Goal: Transaction & Acquisition: Purchase product/service

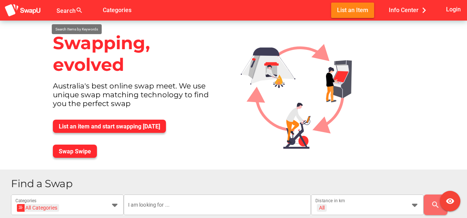
click at [64, 7] on div "Search search" at bounding box center [72, 10] width 31 height 21
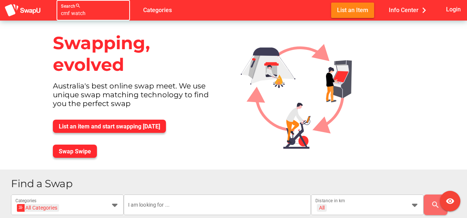
type input "cmf watch"
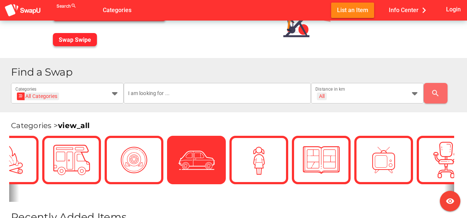
scroll to position [110, 0]
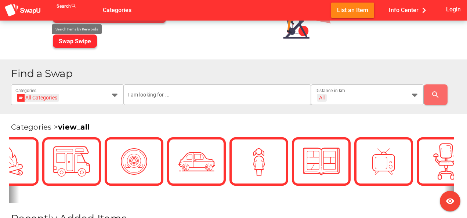
click at [63, 6] on div "cmf watch Search search" at bounding box center [72, 10] width 31 height 21
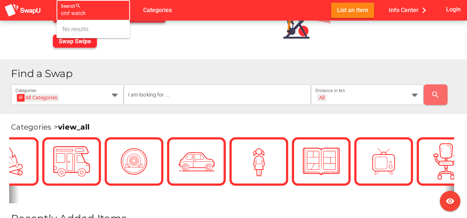
click at [94, 14] on input "cmf watch" at bounding box center [86, 13] width 51 height 9
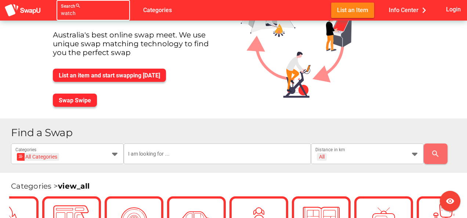
scroll to position [0, 0]
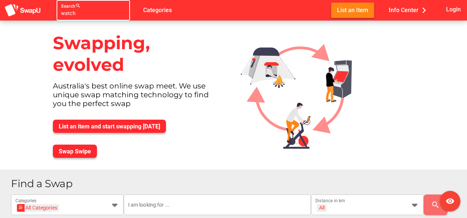
type input "watch"
click at [78, 6] on div "watch Search search" at bounding box center [86, 10] width 51 height 21
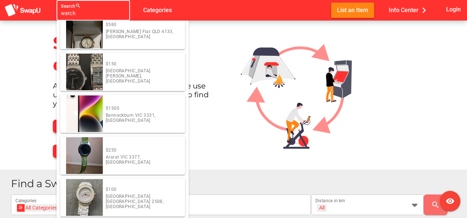
scroll to position [352, 0]
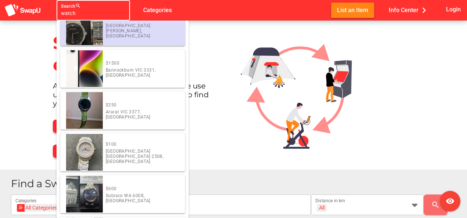
click at [101, 15] on input "watch" at bounding box center [86, 13] width 51 height 9
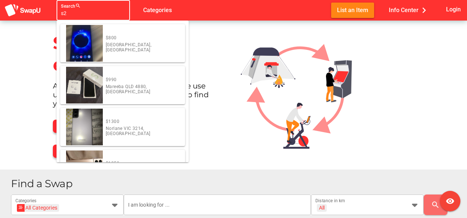
type input "s"
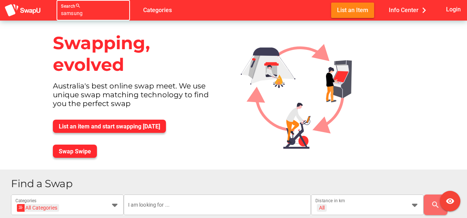
type input "samsung"
click at [77, 6] on div "samsung Search search" at bounding box center [86, 10] width 51 height 21
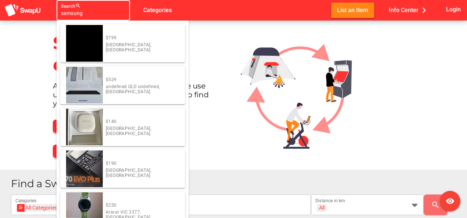
click at [196, 13] on div "samsung Search search false Categories List an Item Info Center chevron_right L…" at bounding box center [233, 10] width 467 height 21
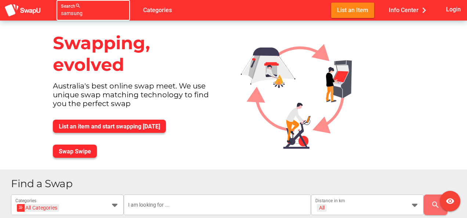
click at [65, 5] on div "samsung Search search" at bounding box center [86, 10] width 51 height 21
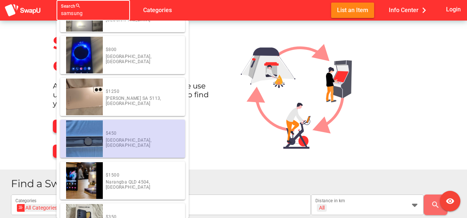
scroll to position [282, 0]
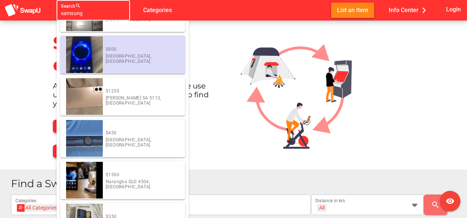
click at [129, 52] on div "$800" at bounding box center [142, 49] width 73 height 5
type input "[object Object]"
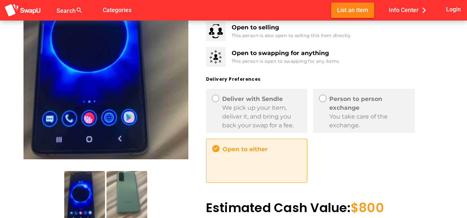
scroll to position [104, 0]
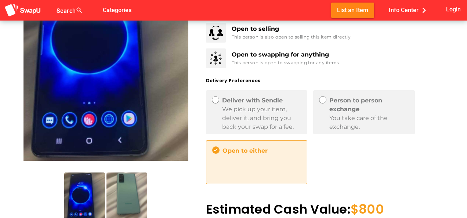
click at [120, 188] on img at bounding box center [127, 198] width 41 height 51
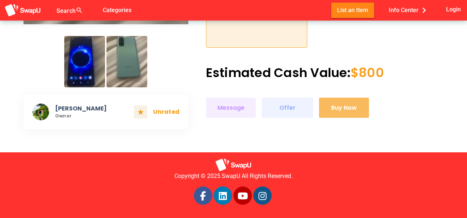
scroll to position [0, 0]
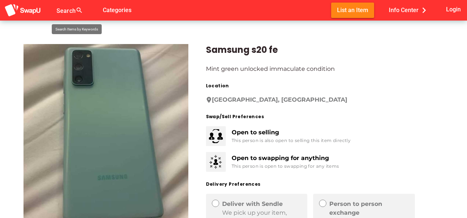
click at [79, 9] on div "Search search false" at bounding box center [79, 10] width 44 height 21
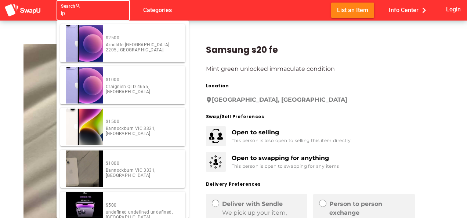
type input "i"
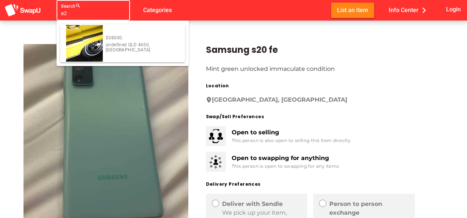
type input "a"
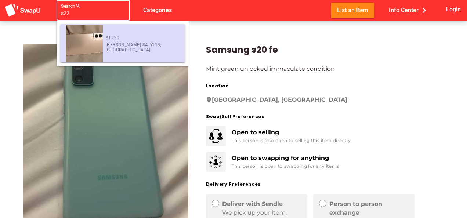
click at [118, 50] on div "[PERSON_NAME] SA 5113, [GEOGRAPHIC_DATA]" at bounding box center [142, 47] width 73 height 11
type input "[object Object]"
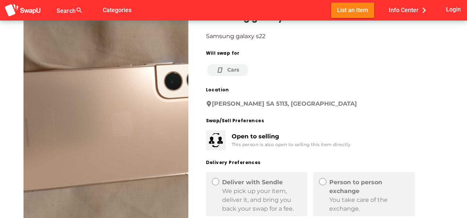
scroll to position [36, 0]
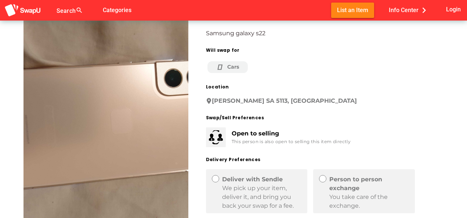
drag, startPoint x: 162, startPoint y: 133, endPoint x: 75, endPoint y: 145, distance: 88.2
click at [75, 145] on img at bounding box center [106, 118] width 165 height 220
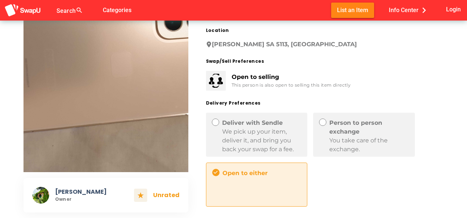
scroll to position [0, 0]
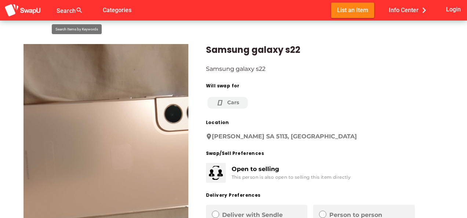
click at [67, 10] on div at bounding box center [72, 15] width 31 height 12
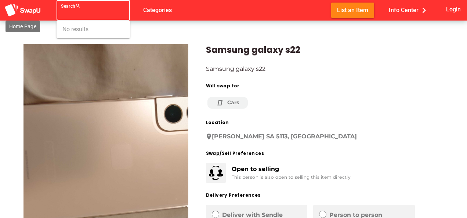
click at [24, 12] on img at bounding box center [22, 11] width 37 height 14
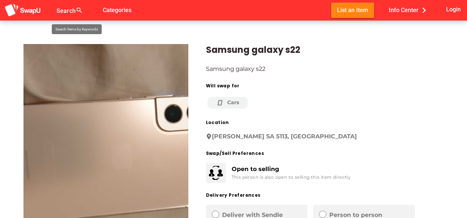
click at [64, 12] on div at bounding box center [72, 15] width 31 height 12
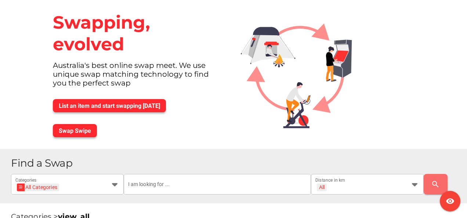
click at [86, 18] on div "Swapping, evolved" at bounding box center [138, 33] width 182 height 55
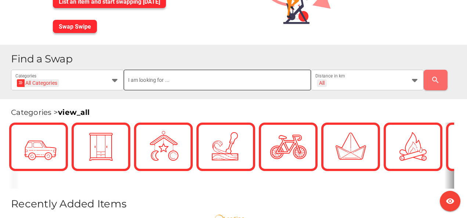
click at [159, 81] on input "text" at bounding box center [217, 80] width 179 height 21
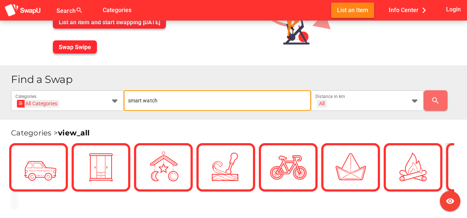
type input "smart watch"
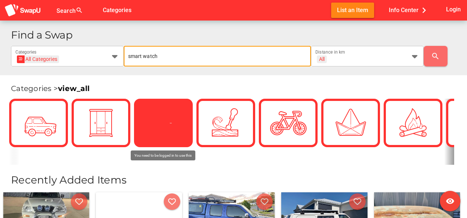
scroll to position [149, 0]
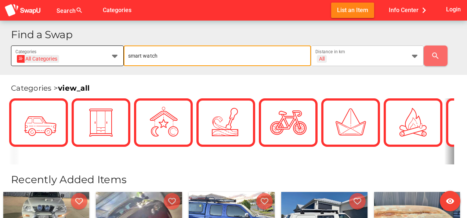
click at [61, 62] on div "All Categories All Categories" at bounding box center [60, 60] width 91 height 12
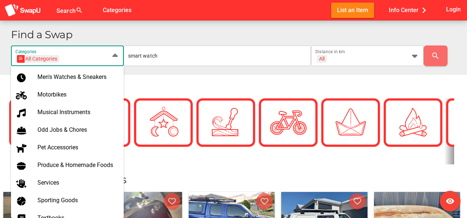
scroll to position [402, 0]
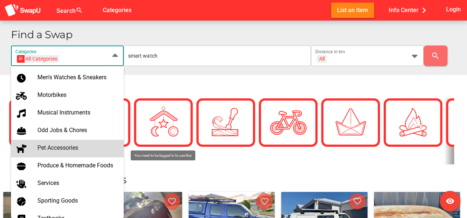
click at [176, 80] on div "Categories > view_all" at bounding box center [233, 84] width 467 height 19
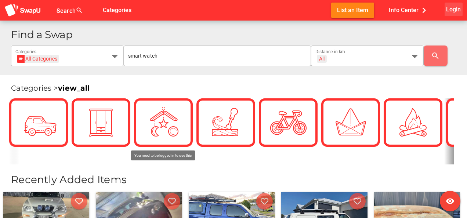
click at [449, 6] on span "Login" at bounding box center [453, 9] width 15 height 10
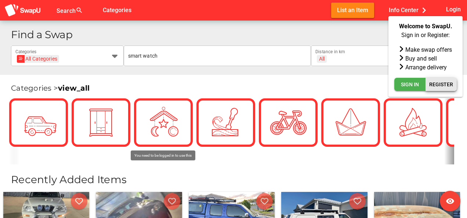
click at [441, 81] on span "Register" at bounding box center [441, 84] width 24 height 9
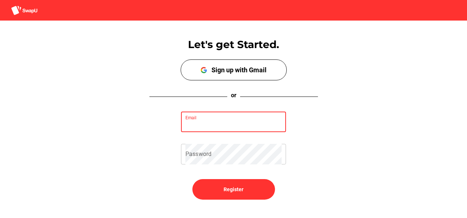
click at [237, 120] on input "Email" at bounding box center [234, 122] width 96 height 21
type input "jasonherrerahu@outlook.com"
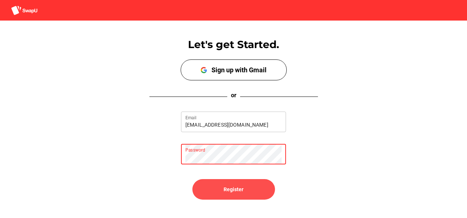
click at [234, 189] on span "Register" at bounding box center [234, 189] width 20 height 9
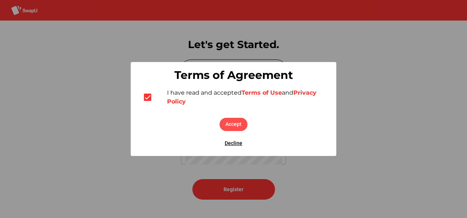
click at [237, 123] on span "Accept" at bounding box center [234, 124] width 16 height 9
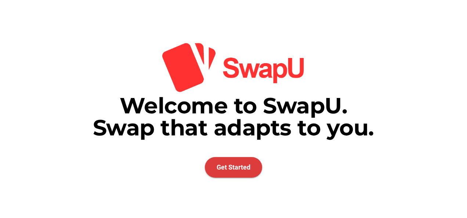
click at [229, 166] on span "Get Started" at bounding box center [234, 167] width 34 height 8
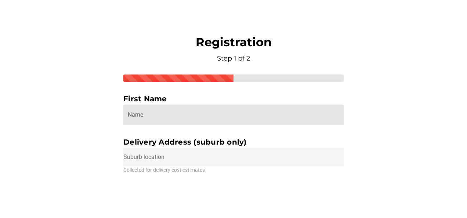
click at [194, 118] on input "Name" at bounding box center [234, 115] width 212 height 21
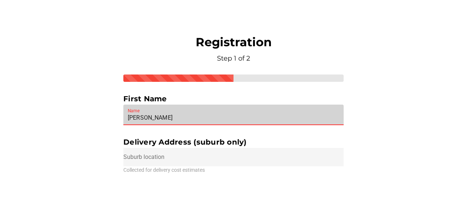
type input "Jason"
click at [181, 154] on input "text" at bounding box center [233, 157] width 220 height 18
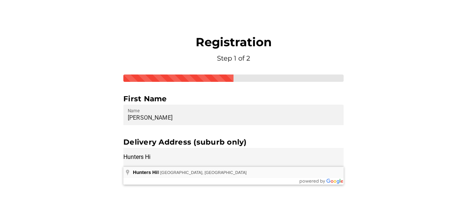
type input "Hunters Hill NSW, Australia"
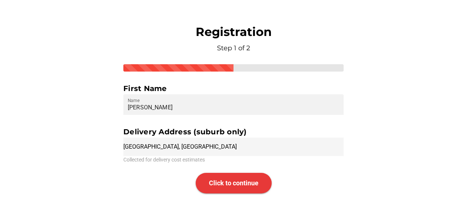
click at [225, 181] on span "Click to continue" at bounding box center [234, 183] width 50 height 8
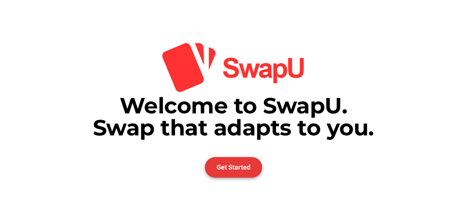
click at [222, 170] on span "Get Started" at bounding box center [234, 167] width 34 height 8
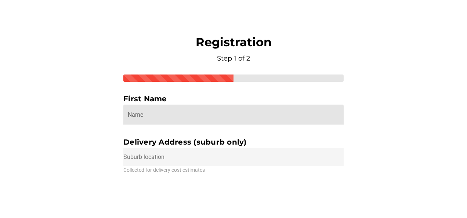
click at [206, 120] on input "Name" at bounding box center [234, 115] width 212 height 21
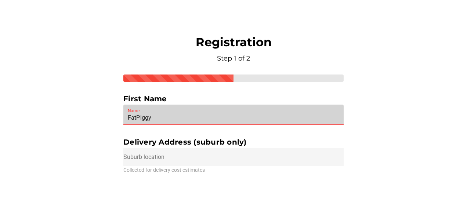
type input "FatPiggy"
click at [188, 163] on input "text" at bounding box center [233, 157] width 220 height 18
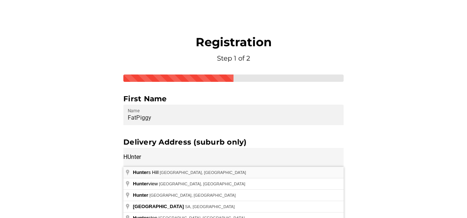
type input "Hunters Hill NSW, Australia"
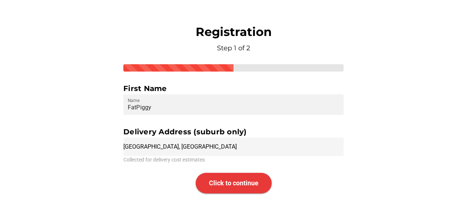
click at [235, 187] on span "Click to continue" at bounding box center [234, 183] width 50 height 21
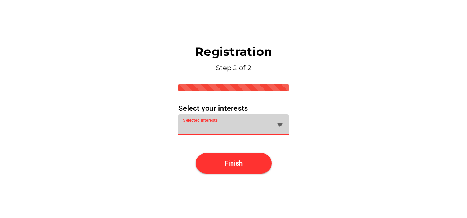
click at [213, 126] on div at bounding box center [227, 129] width 88 height 12
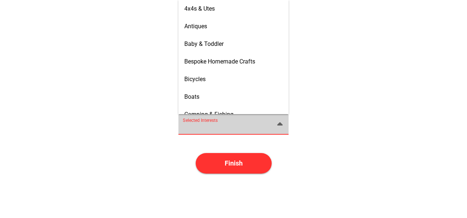
click at [213, 126] on div at bounding box center [227, 129] width 88 height 12
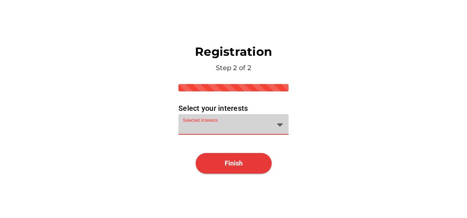
click at [237, 170] on span "Finish" at bounding box center [234, 163] width 76 height 21
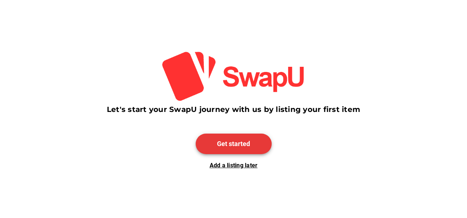
click at [244, 145] on span "Get started" at bounding box center [233, 144] width 33 height 8
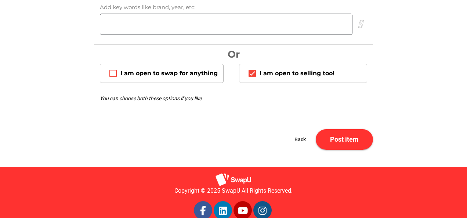
scroll to position [719, 0]
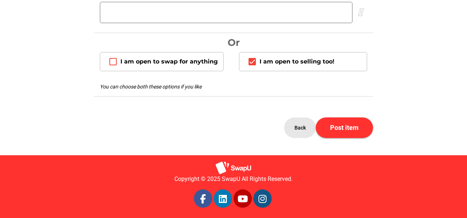
click at [302, 126] on span "Back" at bounding box center [300, 128] width 20 height 18
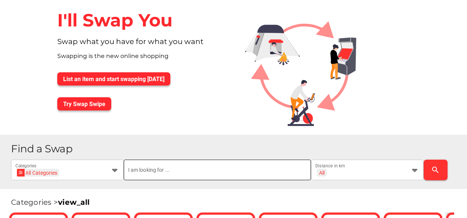
click at [175, 161] on input "text" at bounding box center [217, 170] width 179 height 21
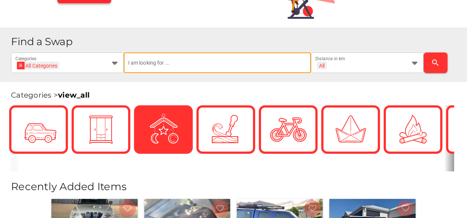
scroll to position [110, 0]
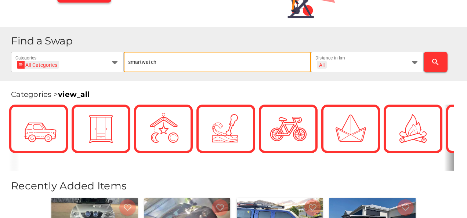
type input "smartwatch"
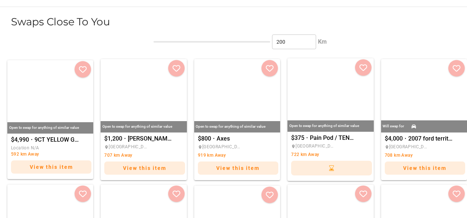
scroll to position [150, 0]
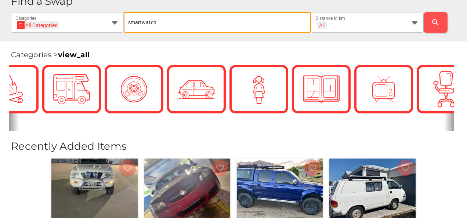
click at [434, 29] on span "search" at bounding box center [436, 23] width 12 height 18
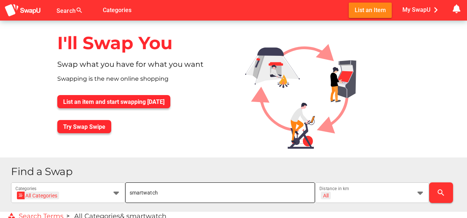
click at [215, 193] on input "smartwatch" at bounding box center [220, 193] width 181 height 21
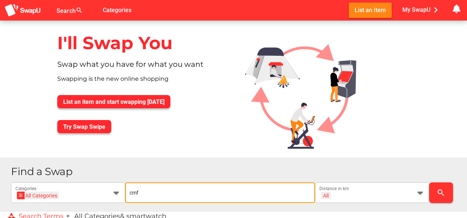
type input "cmf"
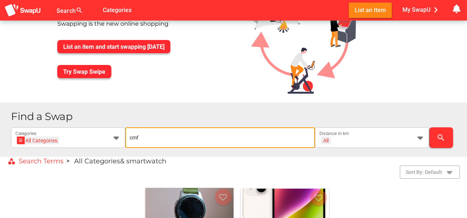
scroll to position [54, 0]
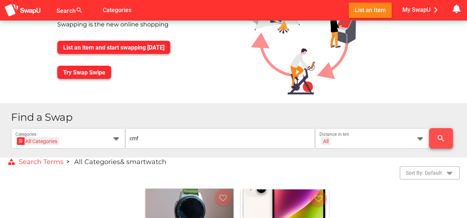
click at [442, 137] on icon "search" at bounding box center [441, 138] width 9 height 9
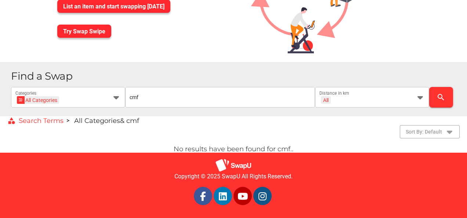
scroll to position [96, 0]
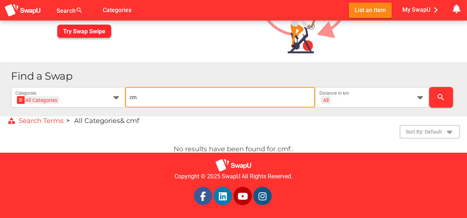
type input "c"
type input "phone"
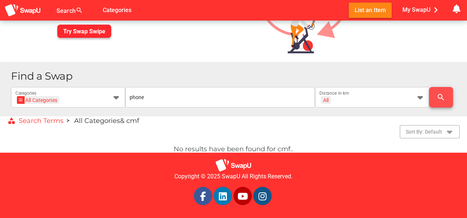
click at [443, 96] on icon "search" at bounding box center [441, 97] width 9 height 9
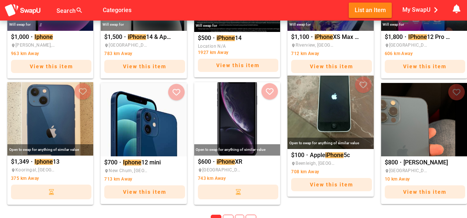
scroll to position [535, 0]
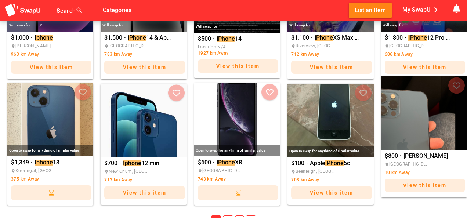
click at [414, 152] on span "[PERSON_NAME]" at bounding box center [427, 156] width 46 height 9
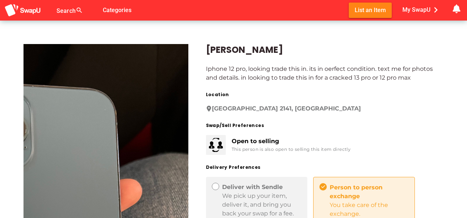
scroll to position [99, 0]
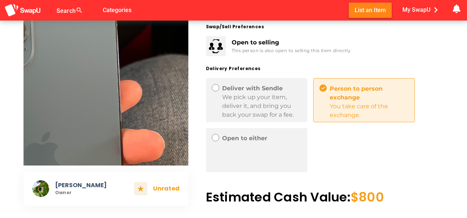
click at [258, 91] on div "Deliver with Sendle" at bounding box center [262, 88] width 80 height 9
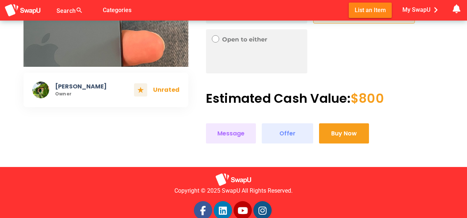
scroll to position [199, 0]
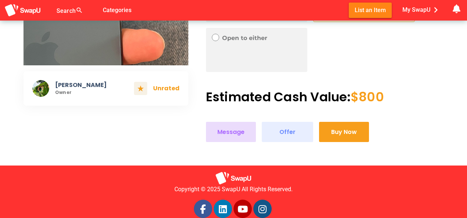
click at [229, 134] on span "Message" at bounding box center [230, 132] width 27 height 10
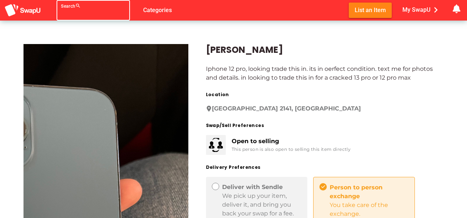
click at [61, 4] on div "Search search" at bounding box center [86, 10] width 51 height 21
type input "watch"
click at [73, 6] on div "watch Search search" at bounding box center [86, 10] width 51 height 21
click at [253, 60] on div "jason Iphone 12 pro, looking trade this in. its in oerfect condition. text me f…" at bounding box center [316, 183] width 256 height 315
click at [41, 11] on div "watch Search search false Categories List an Item My SwapU chevron_right gettin…" at bounding box center [233, 10] width 467 height 21
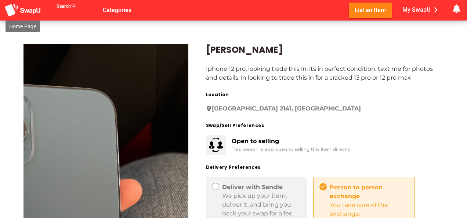
click at [25, 12] on img at bounding box center [22, 11] width 37 height 14
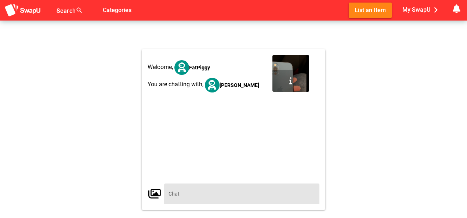
click at [203, 190] on div "Welcome, FatPiggy You are chatting with, [PERSON_NAME]" at bounding box center [234, 129] width 184 height 161
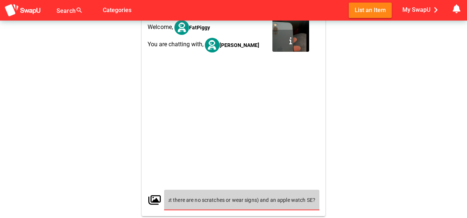
scroll to position [0, 202]
type input "Hi there! Are you open to doing it for an Iphone 11 in perfect condition (I hav…"
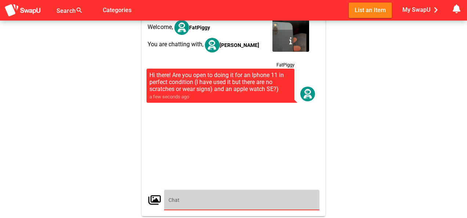
scroll to position [0, 0]
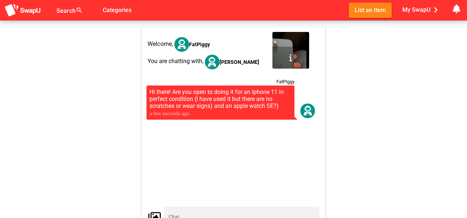
click at [289, 47] on div at bounding box center [291, 58] width 37 height 22
click at [296, 57] on div at bounding box center [291, 58] width 37 height 22
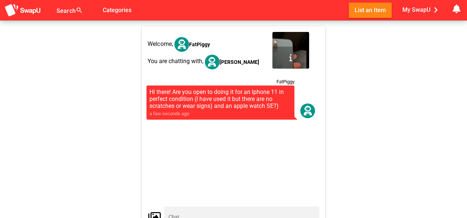
drag, startPoint x: 296, startPoint y: 57, endPoint x: 284, endPoint y: 57, distance: 12.5
click at [284, 57] on div at bounding box center [291, 58] width 37 height 22
click at [29, 11] on img at bounding box center [22, 11] width 37 height 14
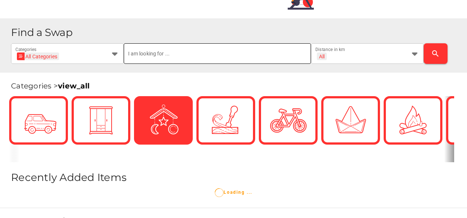
scroll to position [119, 0]
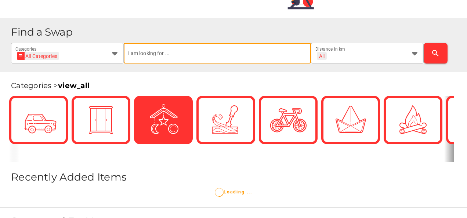
click at [150, 54] on input "text" at bounding box center [217, 53] width 179 height 21
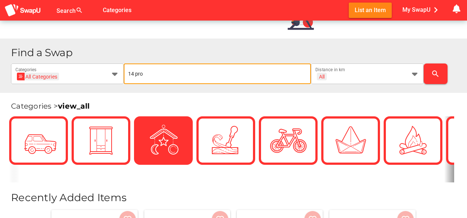
type input "14 pro"
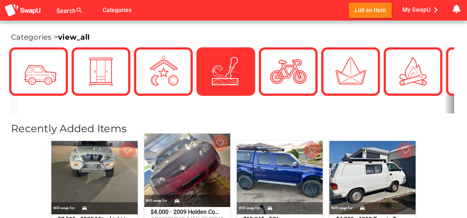
scroll to position [154, 0]
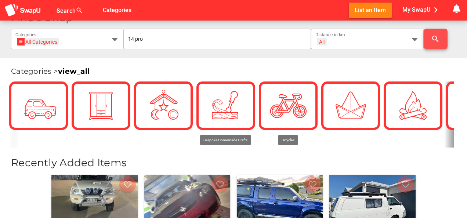
click at [431, 39] on span "search" at bounding box center [436, 39] width 12 height 18
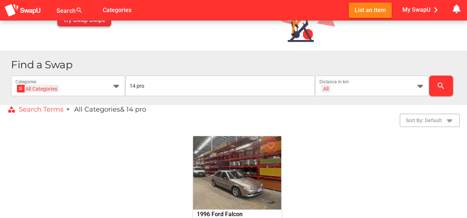
scroll to position [100, 0]
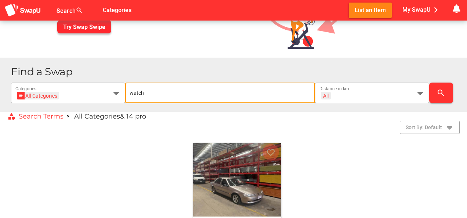
type input "watch"
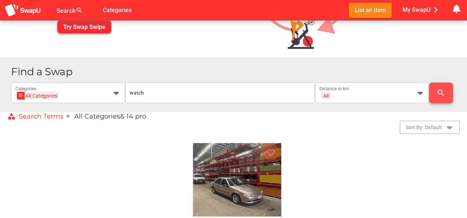
click at [431, 87] on button "search" at bounding box center [441, 93] width 24 height 21
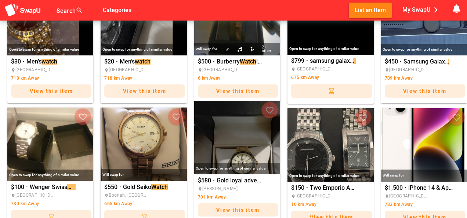
scroll to position [288, 0]
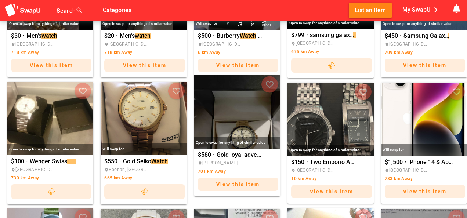
click at [270, 180] on div "View this item" at bounding box center [238, 184] width 80 height 13
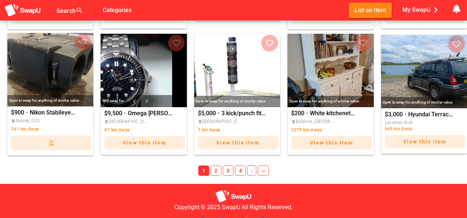
scroll to position [588, 0]
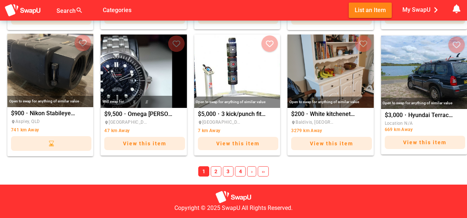
click at [217, 170] on span "2" at bounding box center [216, 171] width 11 height 10
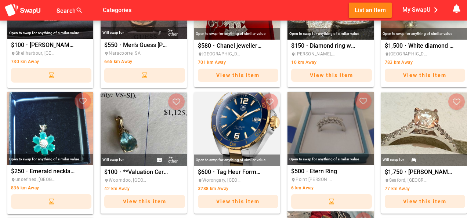
scroll to position [620, 0]
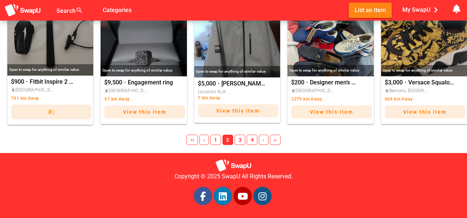
click at [235, 136] on span "3" at bounding box center [240, 140] width 11 height 10
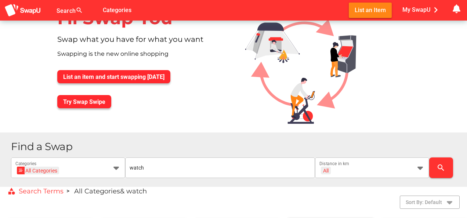
scroll to position [24, 0]
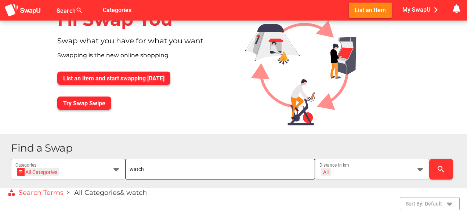
click at [176, 165] on input "watch" at bounding box center [220, 169] width 181 height 21
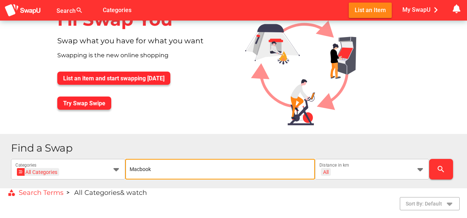
type input "Macbook"
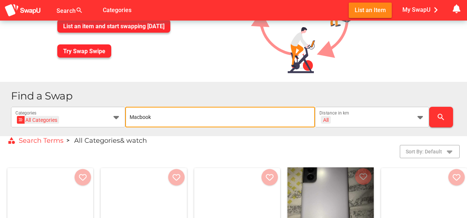
scroll to position [131, 0]
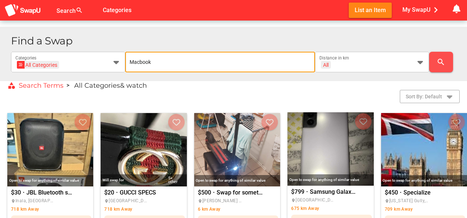
click at [440, 65] on icon "search" at bounding box center [441, 62] width 9 height 9
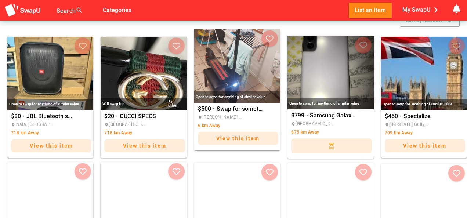
scroll to position [218, 0]
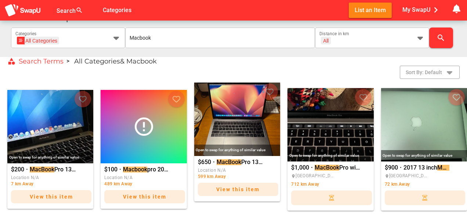
scroll to position [199, 0]
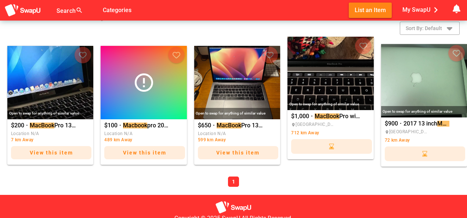
click at [344, 116] on span "MacBook Pro with Touch Bar (2018)" at bounding box center [338, 117] width 46 height 6
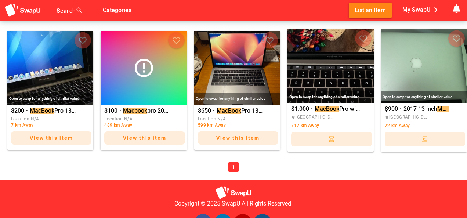
scroll to position [215, 0]
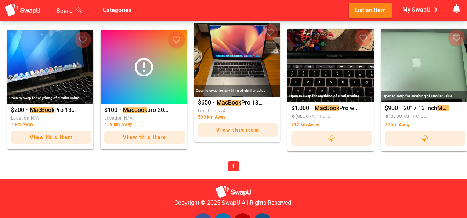
click at [240, 101] on mark "MacBook" at bounding box center [229, 102] width 25 height 7
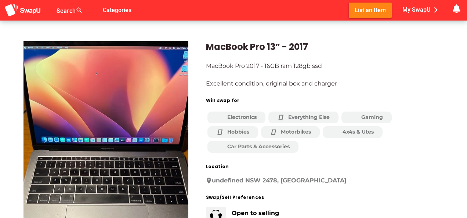
scroll to position [2, 0]
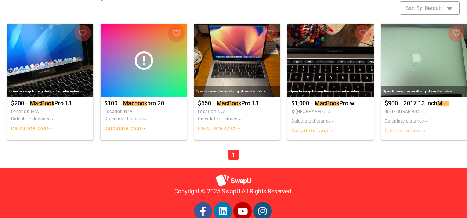
scroll to position [199, 0]
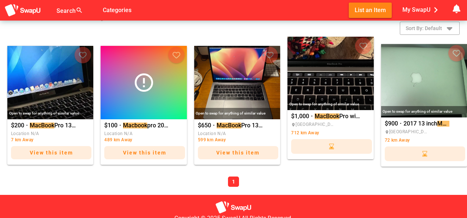
click at [326, 82] on img "MacBook Pro with Touch Bar (2018)" at bounding box center [331, 73] width 86 height 73
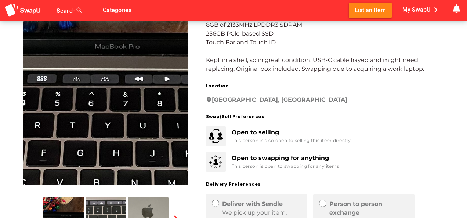
scroll to position [132, 0]
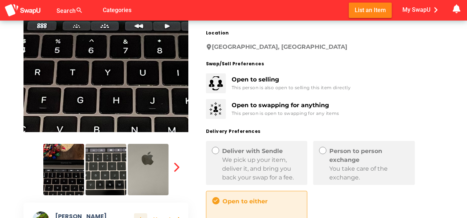
click at [67, 168] on img at bounding box center [63, 169] width 41 height 51
click at [144, 175] on img at bounding box center [148, 169] width 41 height 51
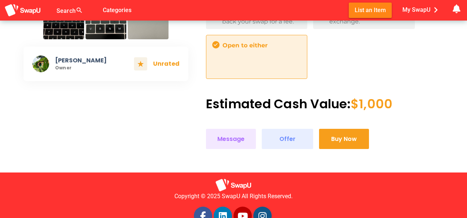
scroll to position [289, 0]
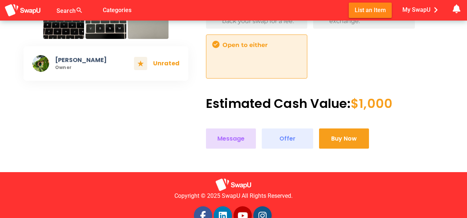
click at [232, 140] on span "Message" at bounding box center [230, 139] width 27 height 10
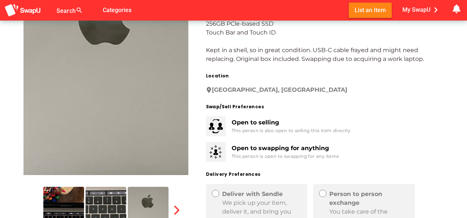
scroll to position [69, 0]
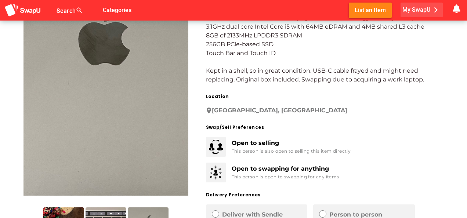
click at [419, 9] on span "My SwapU chevron_right" at bounding box center [422, 9] width 39 height 11
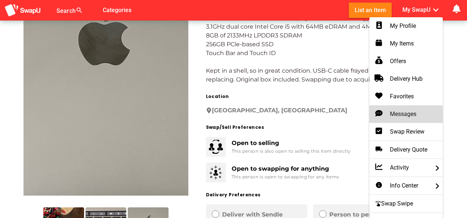
click at [409, 118] on div "Messages" at bounding box center [406, 114] width 62 height 9
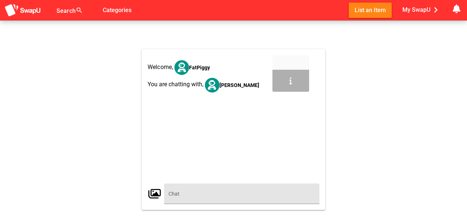
click at [203, 198] on input "text" at bounding box center [242, 194] width 147 height 21
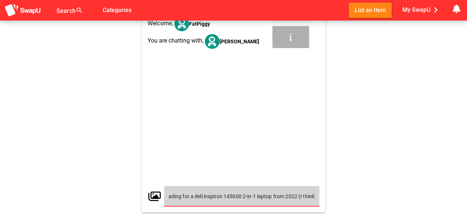
scroll to position [0, 64]
type input "Hi there! are you open to trading for a dell inspiron 145000 2-in-1 laptop from…"
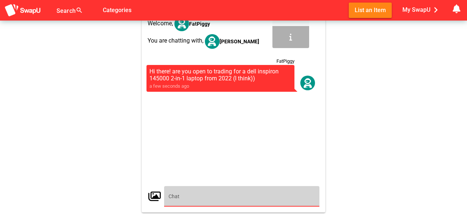
scroll to position [0, 0]
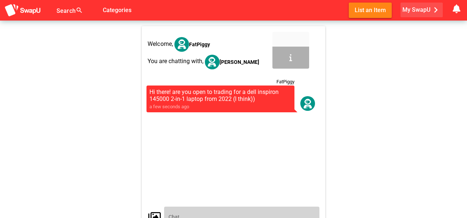
click at [428, 8] on span "My SwapU chevron_right" at bounding box center [422, 9] width 39 height 11
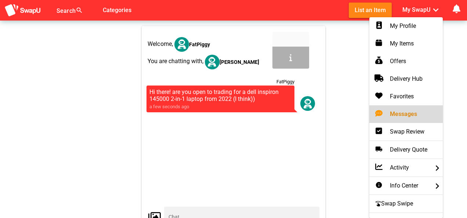
click at [408, 120] on div "Messages" at bounding box center [406, 114] width 73 height 18
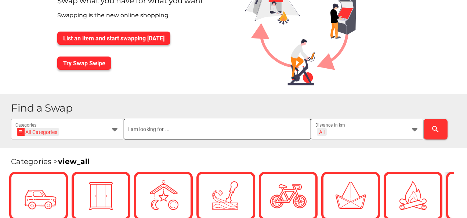
scroll to position [43, 0]
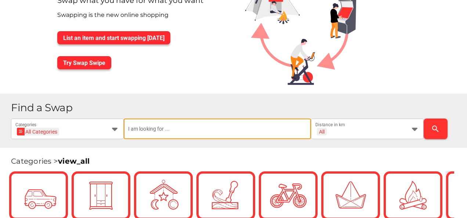
click at [205, 132] on input "text" at bounding box center [217, 129] width 179 height 21
type input "watch"
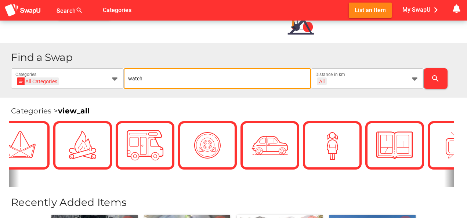
scroll to position [114, 0]
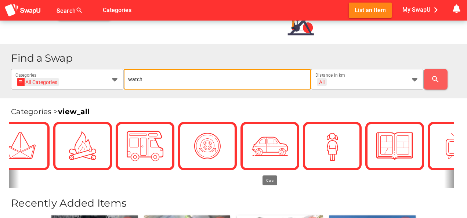
click at [436, 82] on icon "search" at bounding box center [435, 79] width 9 height 9
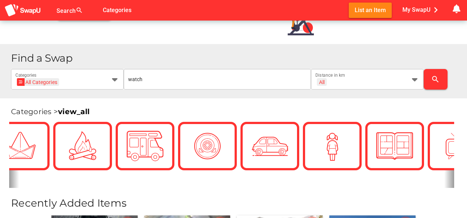
scroll to position [285, 0]
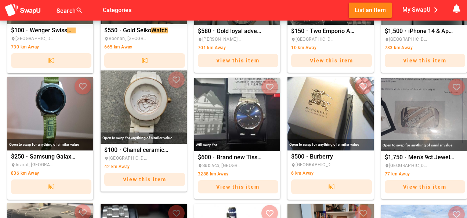
scroll to position [420, 0]
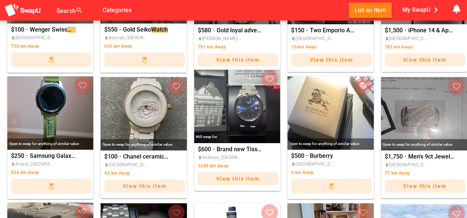
click at [232, 148] on span "Brand new Tissot Gentleman Watch - Sapphire Crystal and warranty" at bounding box center [240, 150] width 46 height 6
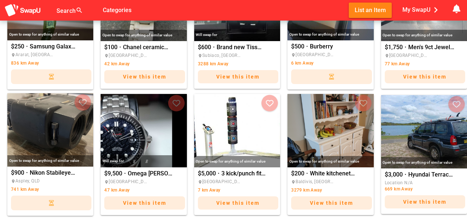
scroll to position [502, 0]
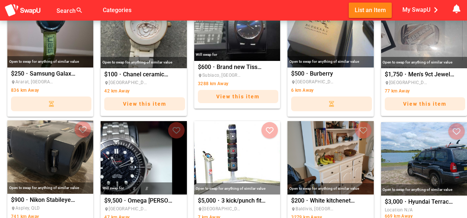
click at [217, 67] on span "Brand new Tissot Gentleman Watch - Sapphire Crystal and warranty" at bounding box center [240, 67] width 46 height 6
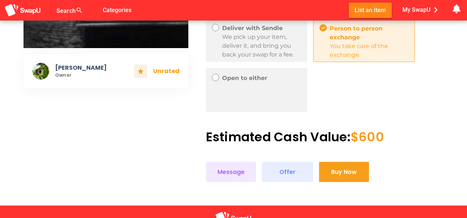
scroll to position [217, 0]
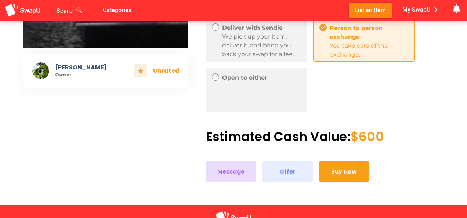
click at [238, 171] on span "Message" at bounding box center [230, 172] width 27 height 10
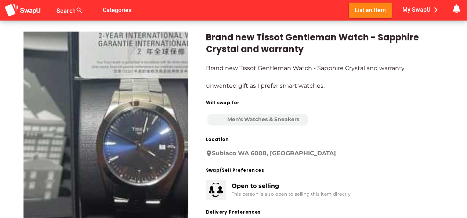
scroll to position [0, 0]
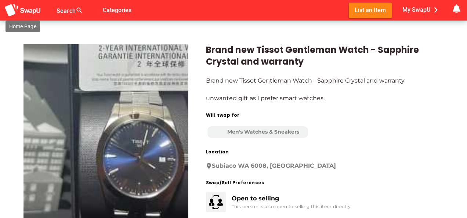
click at [21, 5] on img at bounding box center [22, 11] width 37 height 14
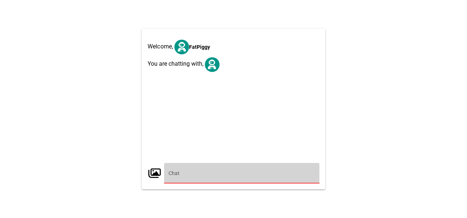
click at [226, 171] on input "text" at bounding box center [242, 173] width 147 height 21
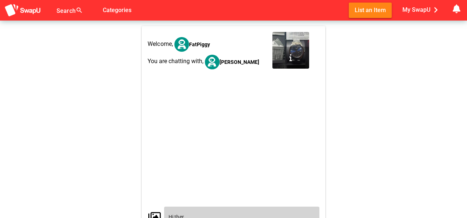
scroll to position [2, 0]
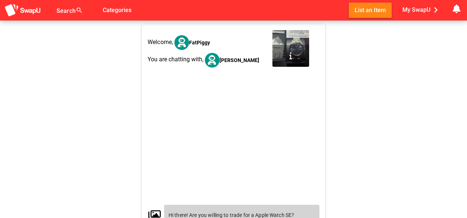
type input "Hi there! Are you willing to trade for a Apple Watch SE?"
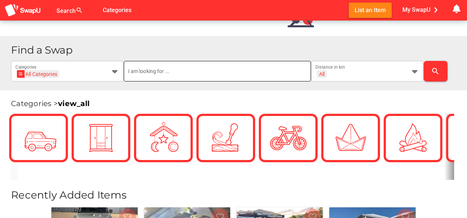
click at [166, 76] on input "text" at bounding box center [217, 71] width 179 height 21
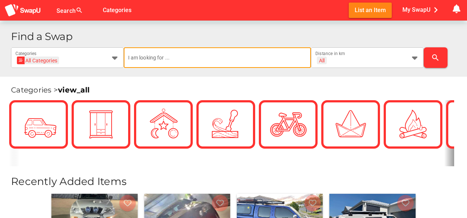
scroll to position [135, 0]
type input "samsung"
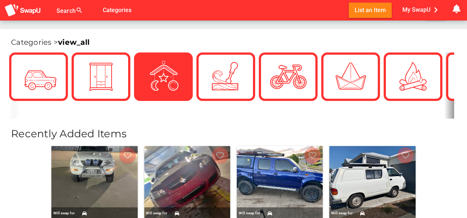
scroll to position [176, 0]
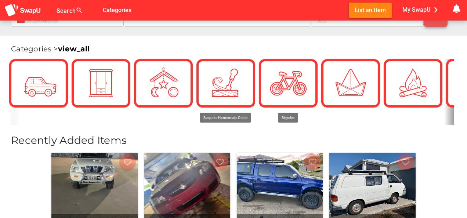
click at [436, 21] on span "search" at bounding box center [436, 17] width 12 height 18
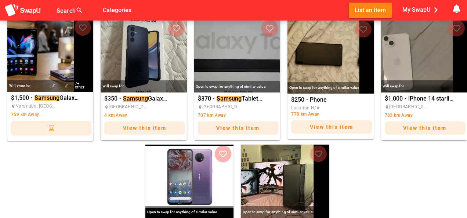
scroll to position [482, 0]
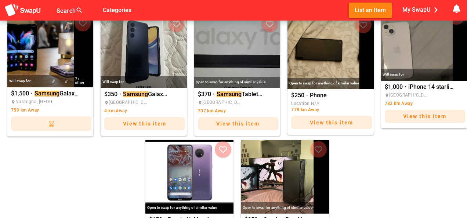
click at [430, 83] on span "iPhone 14 starlight 256g" at bounding box center [431, 87] width 46 height 9
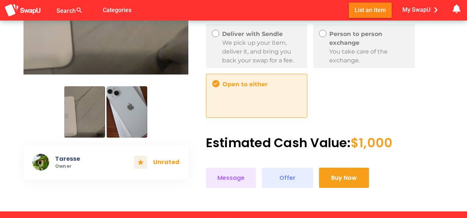
scroll to position [191, 0]
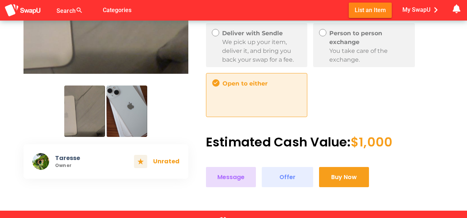
click at [231, 179] on span "Message" at bounding box center [230, 177] width 27 height 10
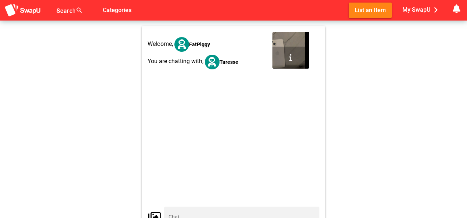
click at [215, 187] on div at bounding box center [234, 142] width 174 height 129
click at [205, 206] on div at bounding box center [234, 142] width 174 height 129
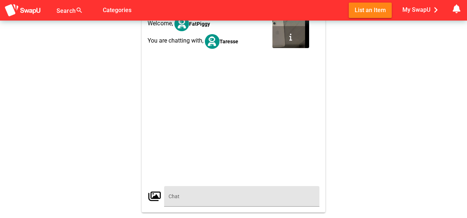
click at [196, 200] on input "text" at bounding box center [242, 196] width 147 height 21
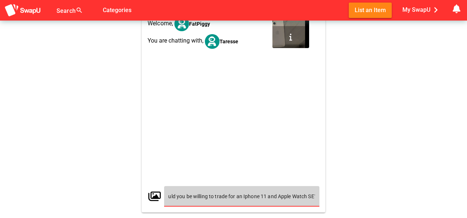
scroll to position [0, 31]
type input "HI there! Would you be willing to trade for an Iphone 11 and Apple Watch SE?"
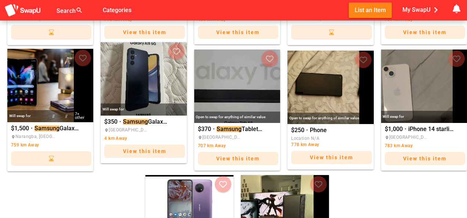
scroll to position [447, 0]
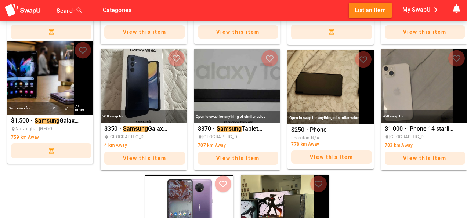
click at [52, 118] on mark "Samsung" at bounding box center [47, 120] width 25 height 7
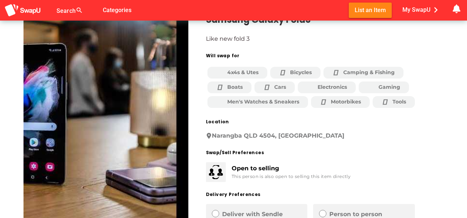
scroll to position [29, 0]
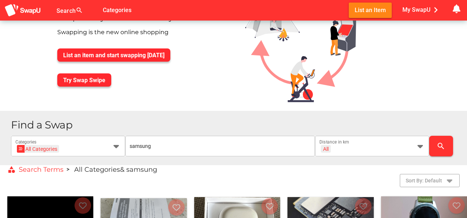
scroll to position [47, 0]
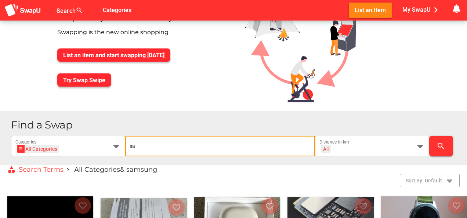
type input "s"
type input "watch"
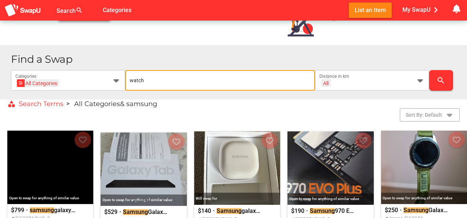
scroll to position [97, 0]
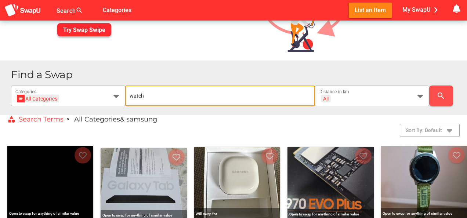
click at [439, 97] on icon "search" at bounding box center [441, 95] width 9 height 9
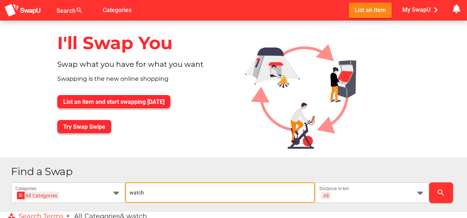
click at [130, 190] on input "watch" at bounding box center [220, 193] width 181 height 21
type input "mens watch"
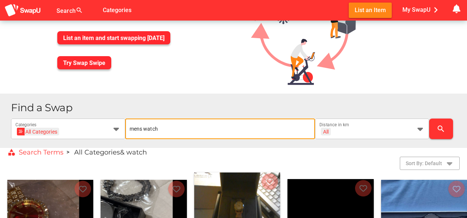
scroll to position [62, 0]
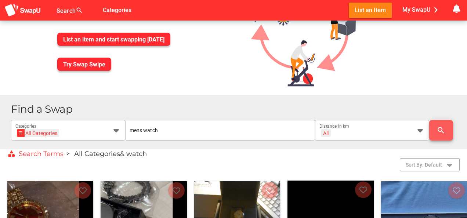
click at [440, 129] on icon "search" at bounding box center [441, 130] width 9 height 9
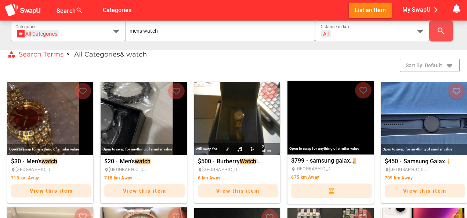
scroll to position [164, 0]
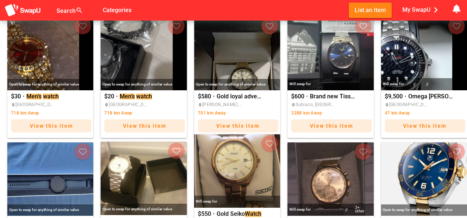
scroll to position [245, 0]
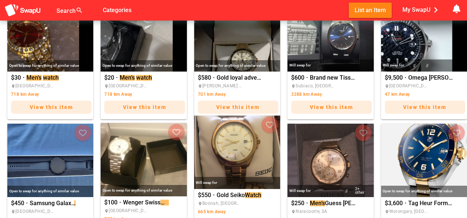
click at [231, 194] on span "Gold Seiko Watch" at bounding box center [240, 195] width 46 height 6
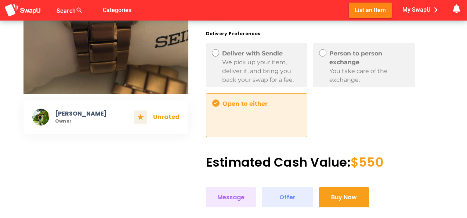
scroll to position [171, 0]
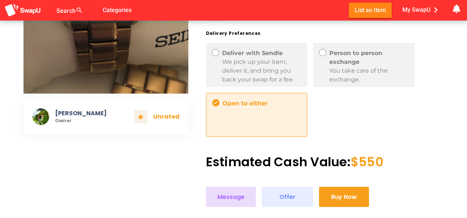
click at [224, 199] on span "Message" at bounding box center [230, 197] width 27 height 10
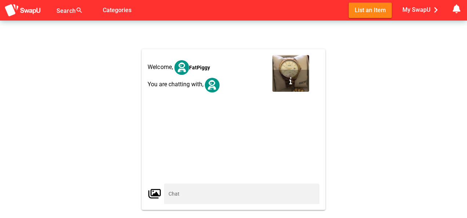
click at [198, 169] on div "Welcome, FatPiggy You are chatting with," at bounding box center [234, 119] width 172 height 129
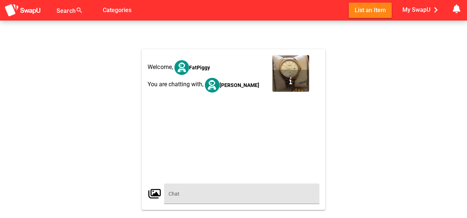
click at [320, 184] on div at bounding box center [320, 119] width 0 height 129
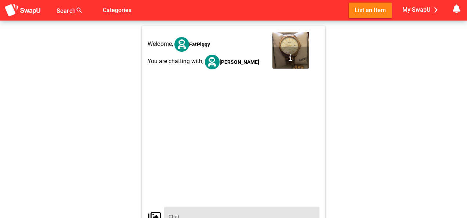
scroll to position [21, 0]
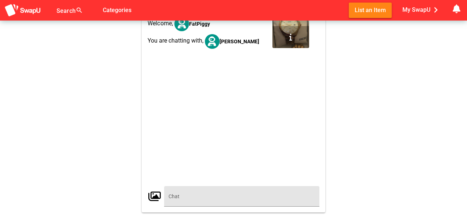
click at [189, 190] on input "text" at bounding box center [242, 196] width 147 height 21
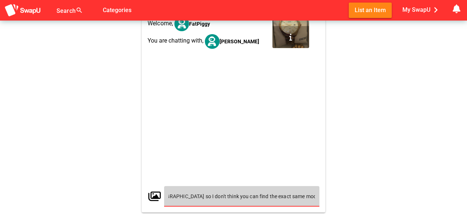
scroll to position [0, 243]
type input "HI there! Would you be willing to trade for a Casio GA-2200BB, everything is in…"
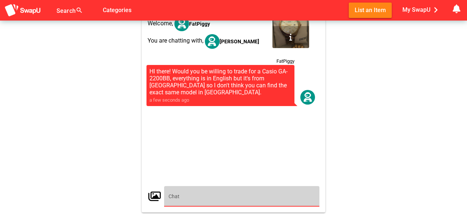
scroll to position [0, 0]
type input "It's a G-shock btw"
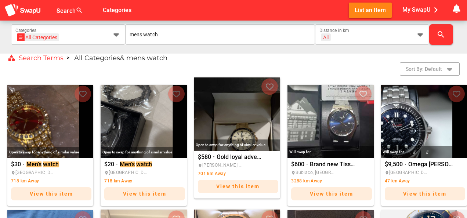
scroll to position [159, 0]
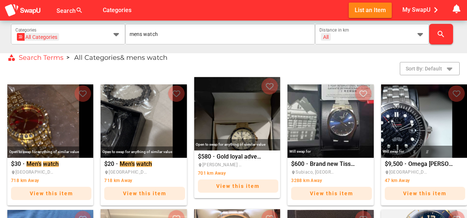
click at [242, 157] on span "Gold loyal adventurer watch" at bounding box center [240, 157] width 46 height 6
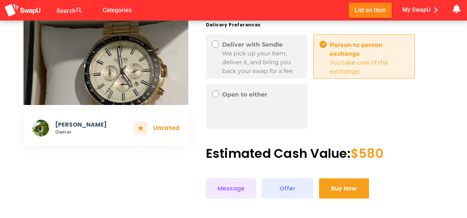
scroll to position [173, 0]
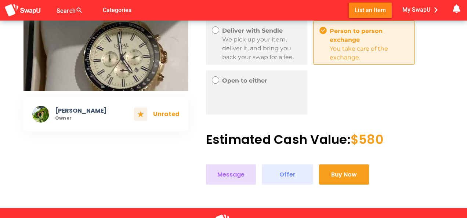
click at [245, 182] on button "Message" at bounding box center [231, 175] width 50 height 20
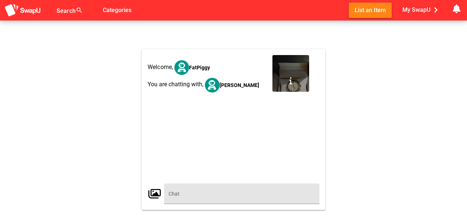
click at [205, 194] on input "text" at bounding box center [242, 194] width 147 height 21
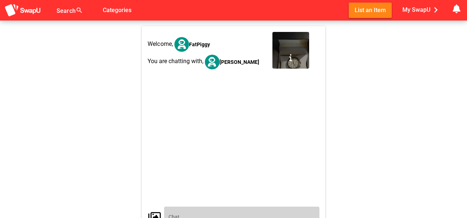
paste input "HI there! Would you be willing to trade for a Casio GA-2200BB, everything is in…"
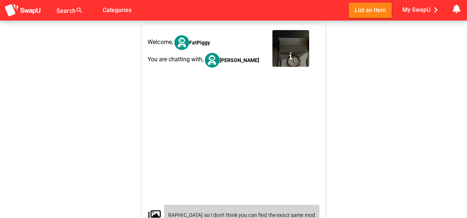
scroll to position [21, 0]
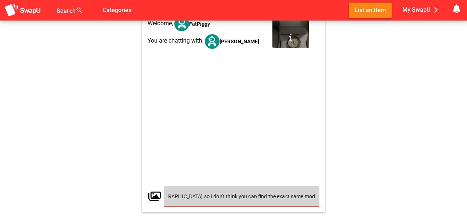
type input "HI there! Would you be willing to trade for a Casio GA-2200BB, everything is in…"
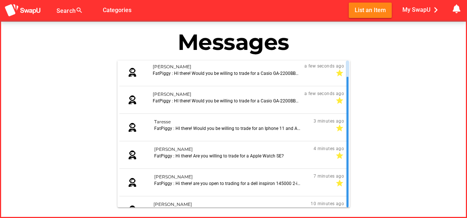
scroll to position [18, 0]
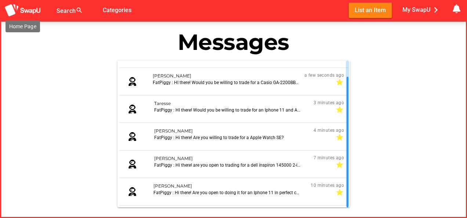
click at [33, 12] on img at bounding box center [22, 11] width 37 height 14
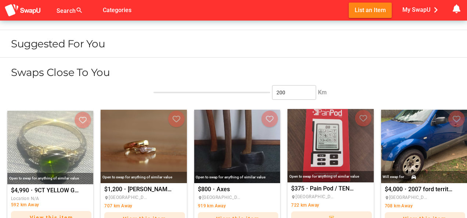
scroll to position [445, 0]
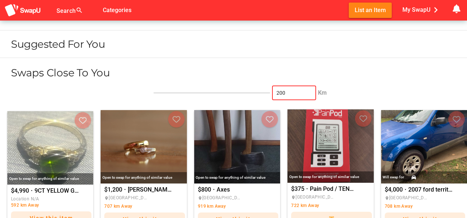
click at [287, 95] on input "200" at bounding box center [294, 93] width 35 height 15
type input "2"
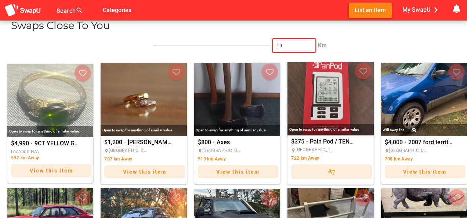
scroll to position [493, 0]
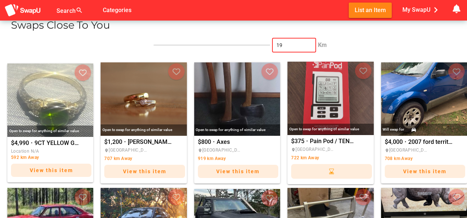
type input "1"
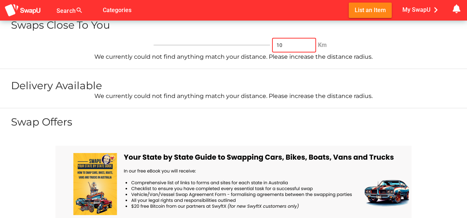
type input "1"
type input "20"
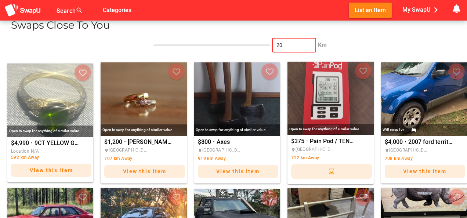
click at [346, 38] on div "20Km 20 Km" at bounding box center [233, 45] width 467 height 15
click at [295, 46] on input "20" at bounding box center [294, 45] width 35 height 15
click at [331, 51] on div "20Km 20 Km" at bounding box center [233, 45] width 467 height 15
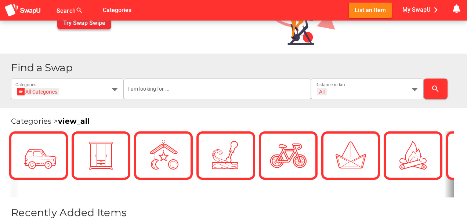
scroll to position [93, 0]
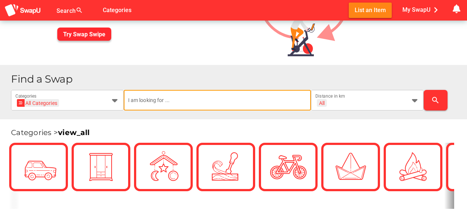
click at [173, 101] on input "text" at bounding box center [217, 100] width 179 height 21
type input "tech"
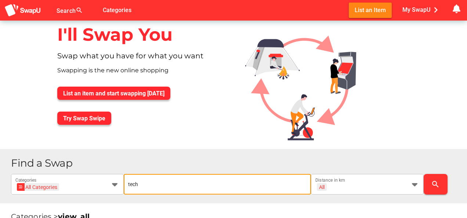
scroll to position [0, 0]
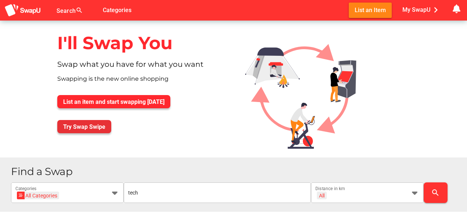
click at [89, 131] on span "Try Swap Swipe" at bounding box center [84, 127] width 42 height 10
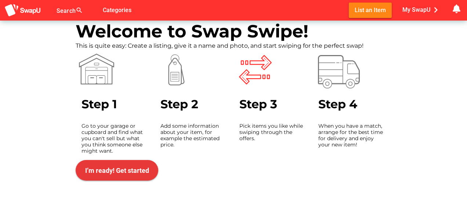
click at [136, 178] on span "I’m ready! Get started" at bounding box center [117, 171] width 71 height 18
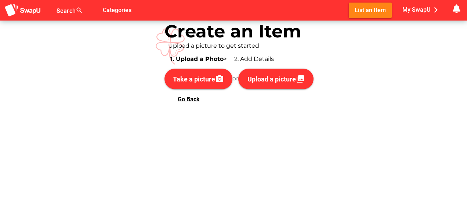
click at [187, 101] on span "Go Back" at bounding box center [189, 99] width 22 height 7
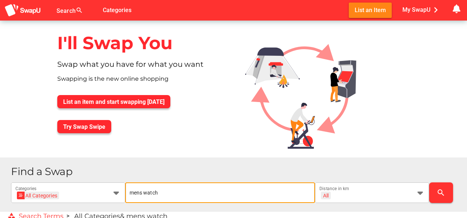
click at [214, 196] on input "mens watch" at bounding box center [220, 193] width 181 height 21
type input "Garmin"
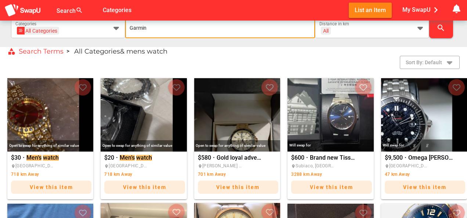
scroll to position [144, 0]
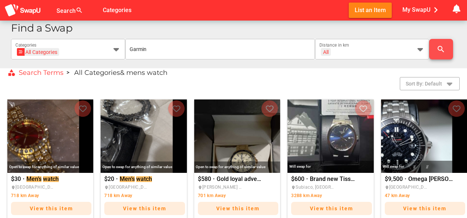
click at [447, 47] on span "search" at bounding box center [441, 49] width 12 height 18
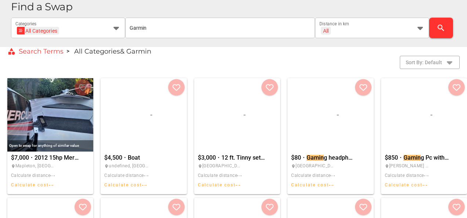
scroll to position [145, 0]
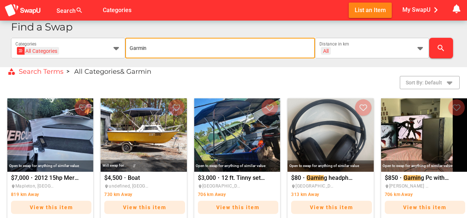
click at [195, 52] on input "Garmin" at bounding box center [220, 48] width 181 height 21
type input "Vivomove"
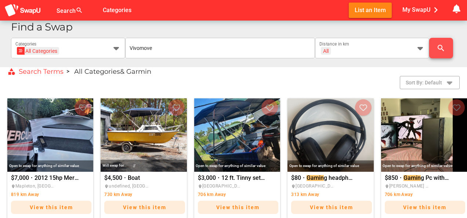
click at [435, 47] on span "search" at bounding box center [441, 48] width 12 height 18
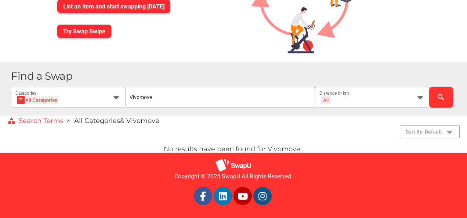
scroll to position [89, 0]
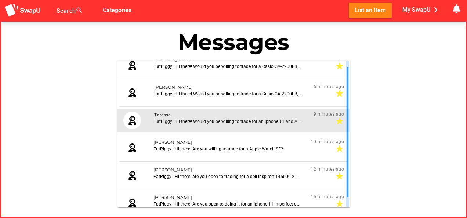
scroll to position [18, 0]
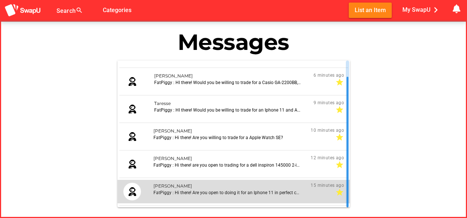
click at [341, 193] on icon "star" at bounding box center [339, 192] width 9 height 9
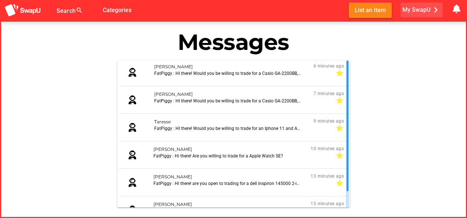
click at [413, 10] on span "My SwapU chevron_right" at bounding box center [422, 9] width 39 height 11
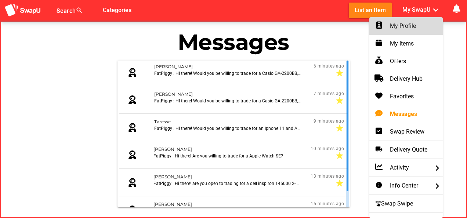
click at [382, 27] on icon at bounding box center [378, 25] width 7 height 7
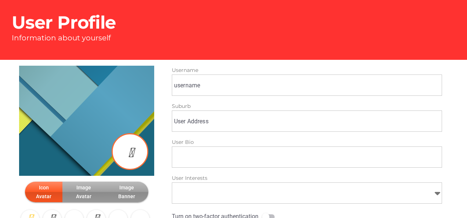
type input "FatPiggy"
type input "[GEOGRAPHIC_DATA], [GEOGRAPHIC_DATA]"
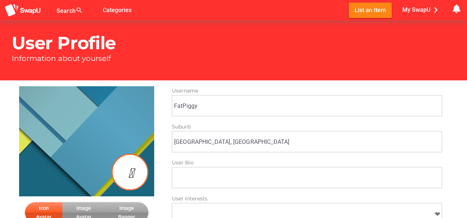
click at [209, 105] on input "FatPiggy" at bounding box center [308, 106] width 268 height 21
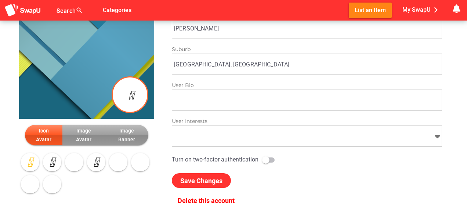
scroll to position [78, 0]
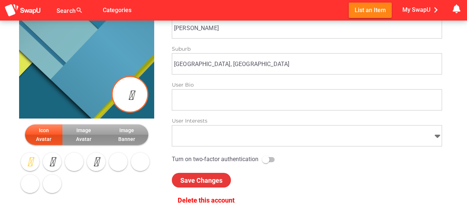
type input "Jason"
click at [203, 175] on span "Save Changes" at bounding box center [201, 180] width 47 height 12
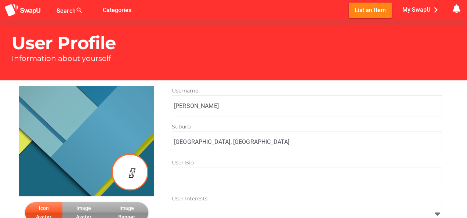
scroll to position [184, 0]
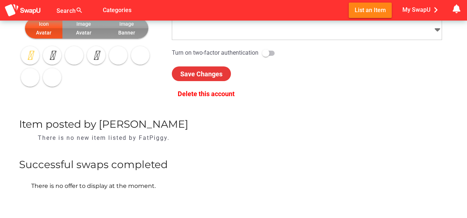
click at [206, 73] on span "Save Changes" at bounding box center [201, 74] width 42 height 8
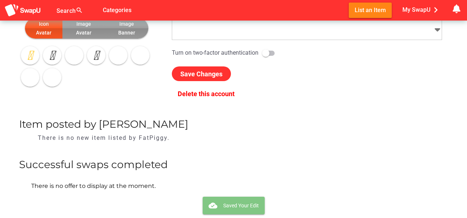
scroll to position [0, 0]
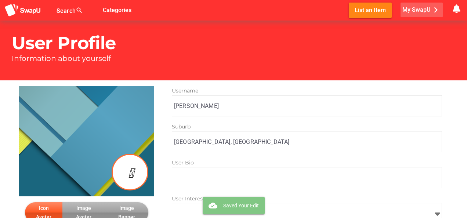
click at [425, 8] on span "My SwapU chevron_right" at bounding box center [422, 9] width 39 height 11
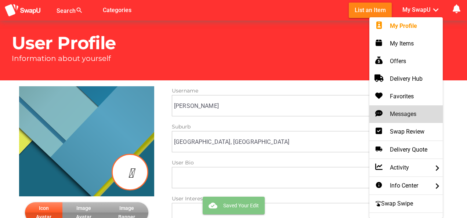
click at [402, 114] on div "Messages" at bounding box center [406, 114] width 62 height 9
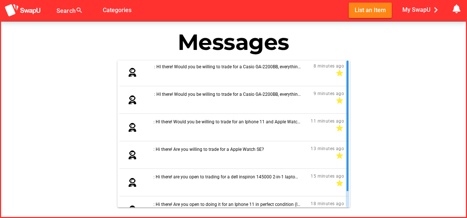
click at [402, 114] on main "Messages : HI there! Would you be willing to trade for a Casio GA-2200BB, every…" at bounding box center [233, 120] width 467 height 198
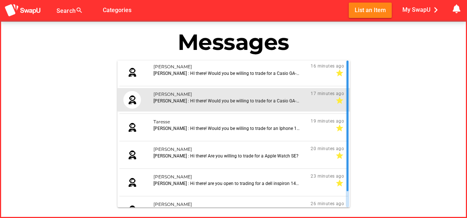
scroll to position [18, 0]
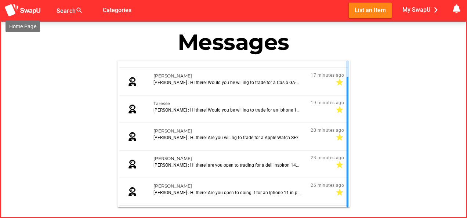
click at [26, 10] on img at bounding box center [22, 11] width 37 height 14
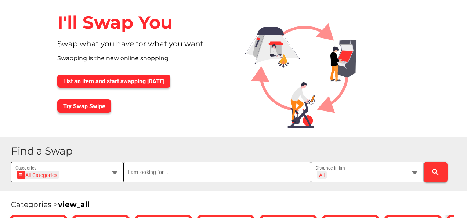
click at [89, 175] on div "All Categories All Categories" at bounding box center [60, 177] width 91 height 12
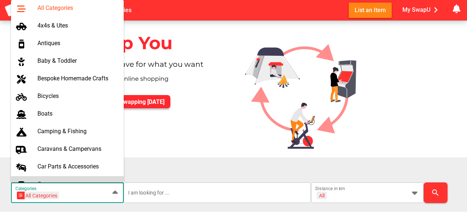
scroll to position [48, 0]
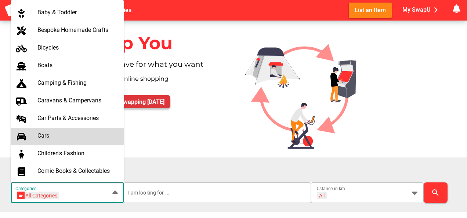
click at [157, 104] on span "List an item and start swapping [DATE]" at bounding box center [113, 101] width 101 height 7
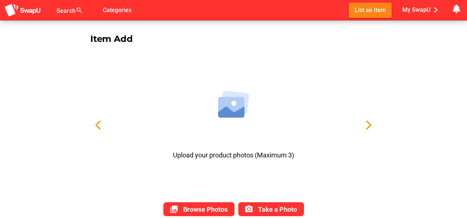
scroll to position [43, 0]
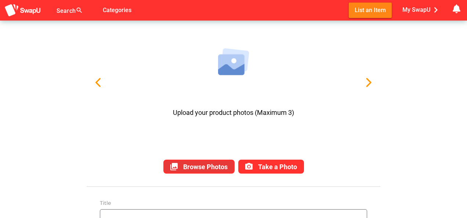
click at [208, 169] on span "Browse Photos" at bounding box center [205, 167] width 44 height 8
